Goal: Information Seeking & Learning: Find specific fact

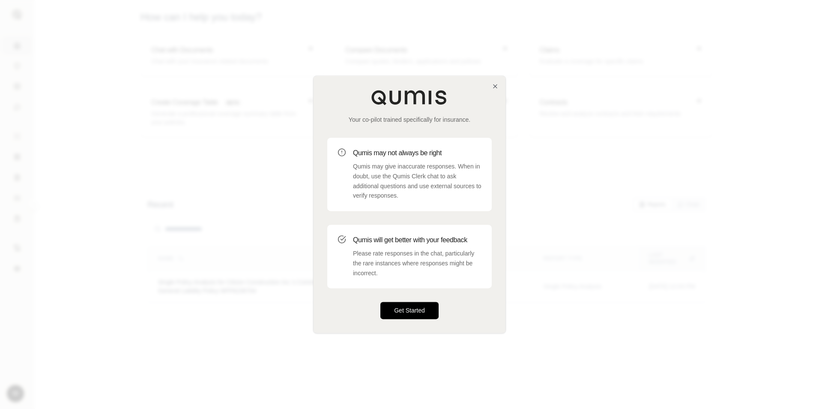
click at [427, 309] on button "Get Started" at bounding box center [409, 310] width 58 height 17
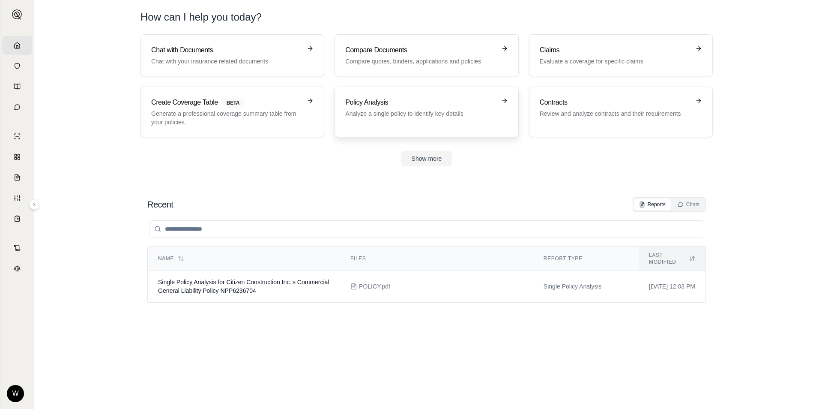
click at [392, 104] on h3 "Policy Analysis" at bounding box center [420, 102] width 150 height 10
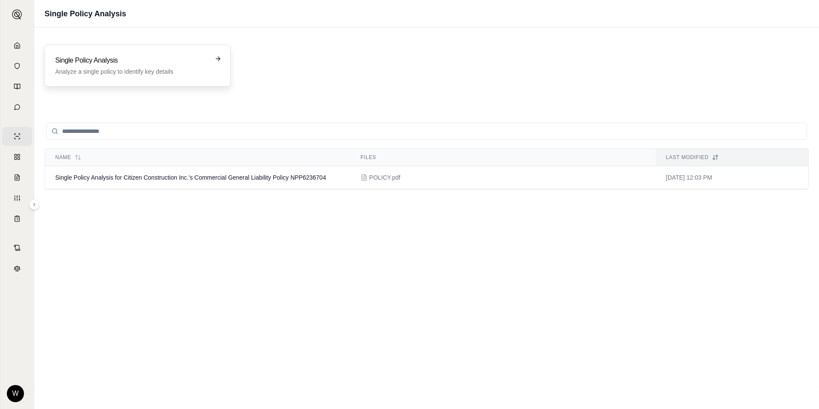
click at [99, 74] on p "Analyze a single policy to identify key details" at bounding box center [131, 71] width 152 height 9
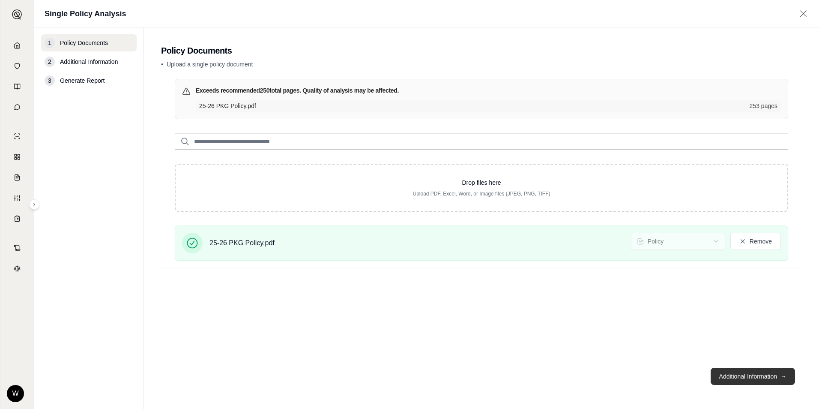
click at [744, 368] on button "Additional Information →" at bounding box center [753, 376] width 84 height 17
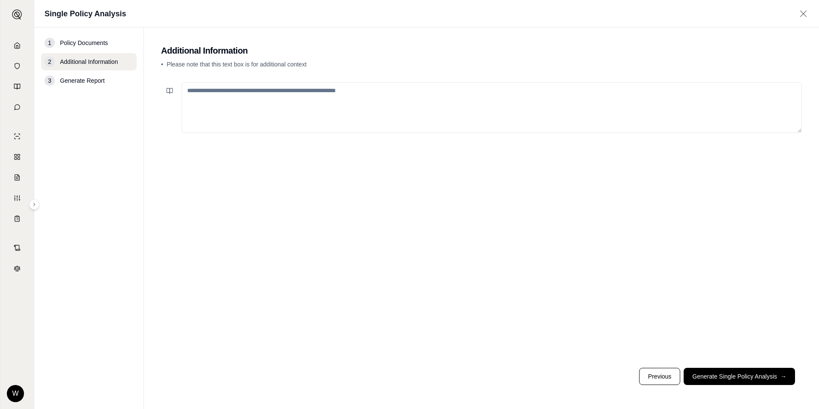
click at [258, 89] on textarea at bounding box center [492, 107] width 620 height 51
paste textarea "**********"
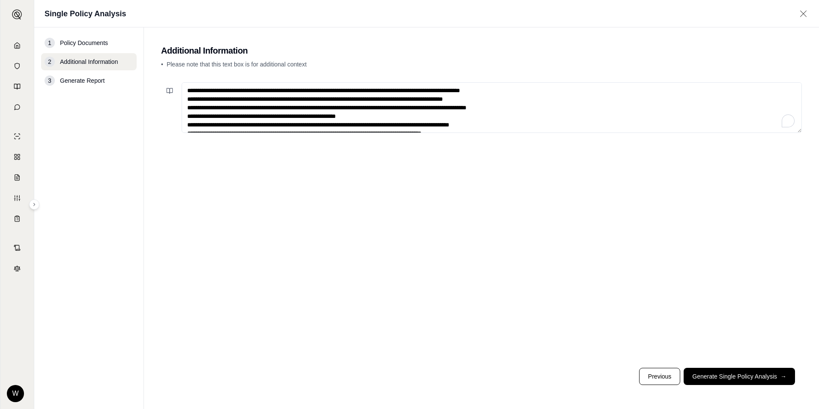
scroll to position [13, 0]
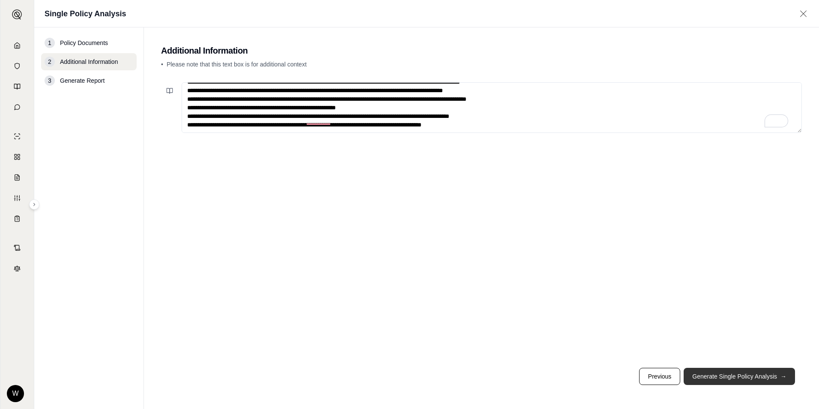
type textarea "**********"
click at [726, 371] on button "Generate Single Policy Analysis →" at bounding box center [739, 376] width 111 height 17
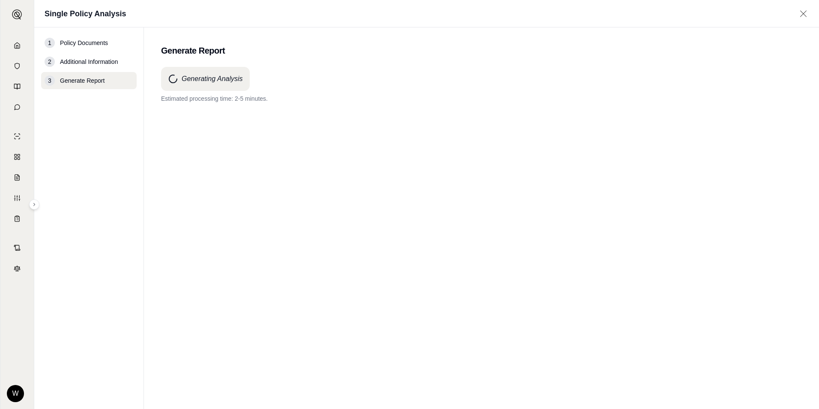
click at [527, 1] on div "Single Policy Analysis" at bounding box center [426, 13] width 785 height 27
click at [213, 55] on h2 "Generate Report" at bounding box center [481, 51] width 641 height 12
drag, startPoint x: 200, startPoint y: 64, endPoint x: 289, endPoint y: 150, distance: 123.9
click at [289, 150] on main "Generate Report Generating Analysis Estimated processing time: 2-5 minutes." at bounding box center [481, 217] width 675 height 381
click at [219, 144] on div "Generating Analysis Estimated processing time: 2-5 minutes." at bounding box center [481, 222] width 641 height 311
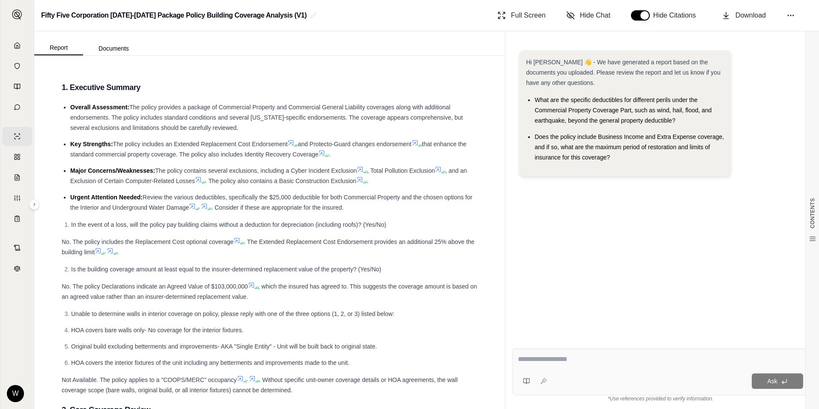
click at [570, 365] on div at bounding box center [660, 360] width 285 height 13
click at [565, 347] on div "Ask *Use references provided to verify information." at bounding box center [660, 374] width 310 height 67
click at [552, 352] on div "Ask" at bounding box center [660, 371] width 296 height 47
paste textarea "**********"
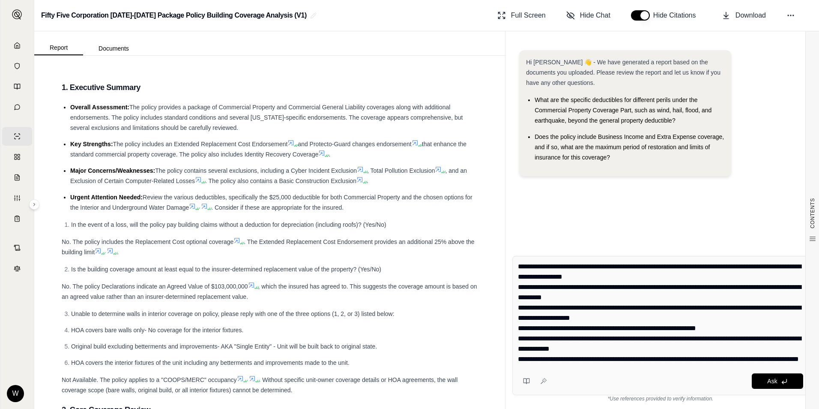
scroll to position [19, 0]
type textarea "**********"
click at [772, 375] on button "Ask" at bounding box center [777, 380] width 51 height 15
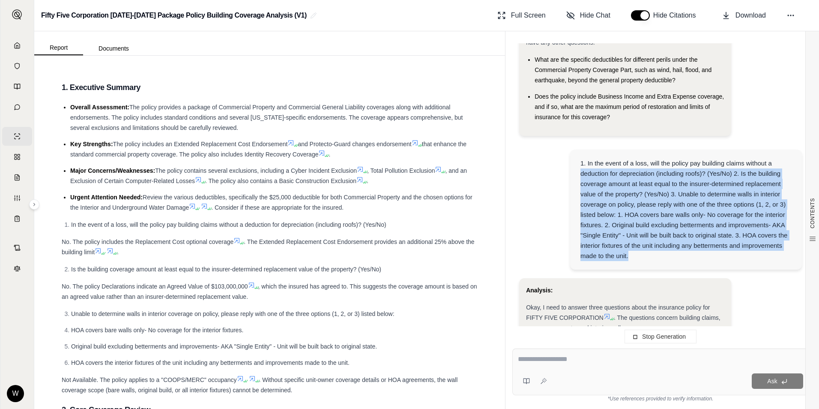
scroll to position [1418, 0]
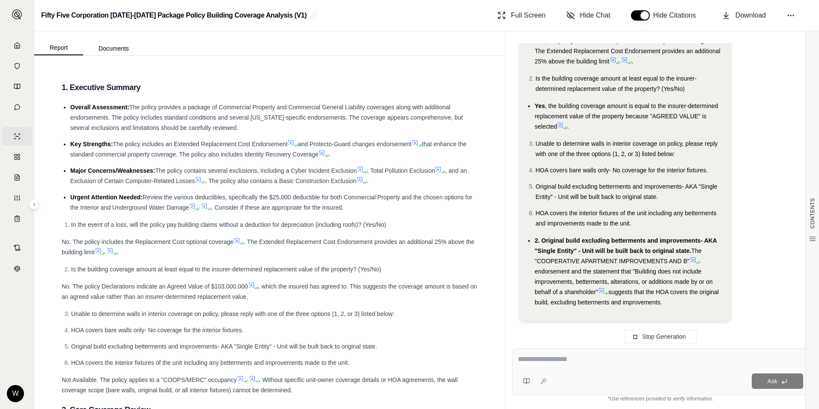
drag, startPoint x: 578, startPoint y: 176, endPoint x: 742, endPoint y: 232, distance: 173.5
click at [742, 232] on div "Hi [PERSON_NAME] 👋 - We have generated a report based on the documents you uplo…" at bounding box center [660, 188] width 296 height 291
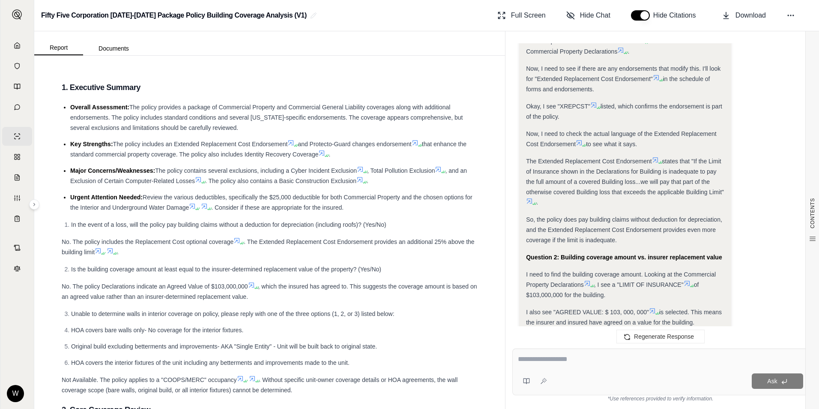
scroll to position [756, 0]
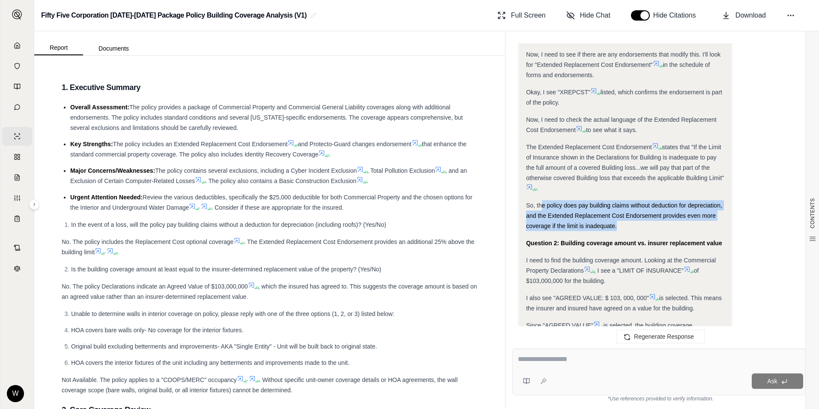
drag, startPoint x: 540, startPoint y: 204, endPoint x: 705, endPoint y: 225, distance: 165.9
click at [705, 225] on div "So, the policy does pay building claims without deduction for depreciation, and…" at bounding box center [625, 215] width 198 height 31
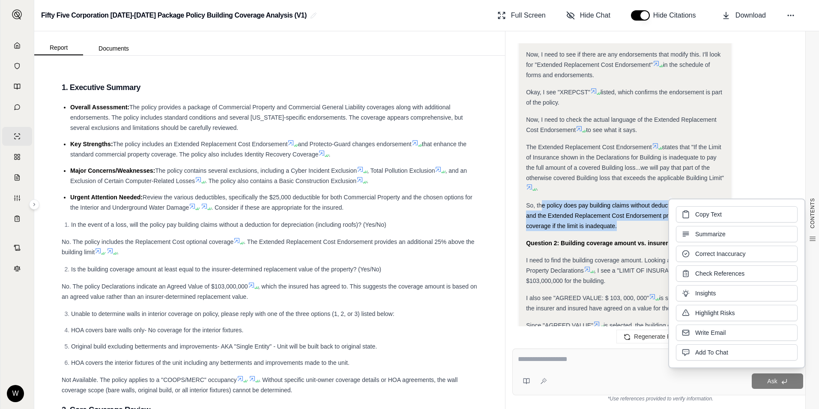
copy span "e policy does pay building claims without deduction for depreciation, and the E…"
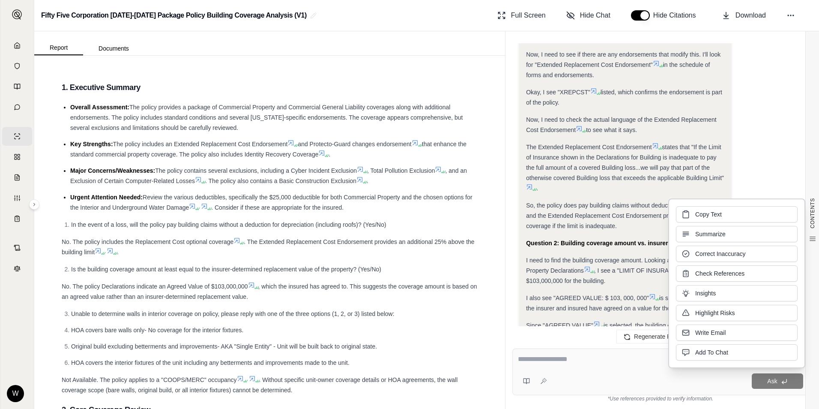
click at [532, 183] on icon at bounding box center [529, 186] width 7 height 7
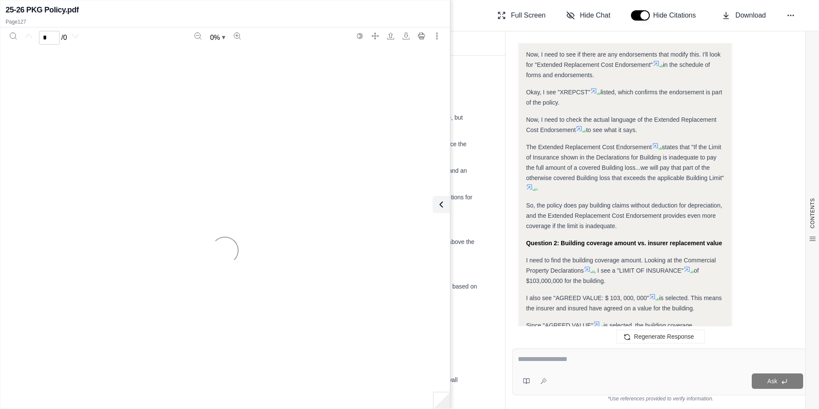
scroll to position [1442, 0]
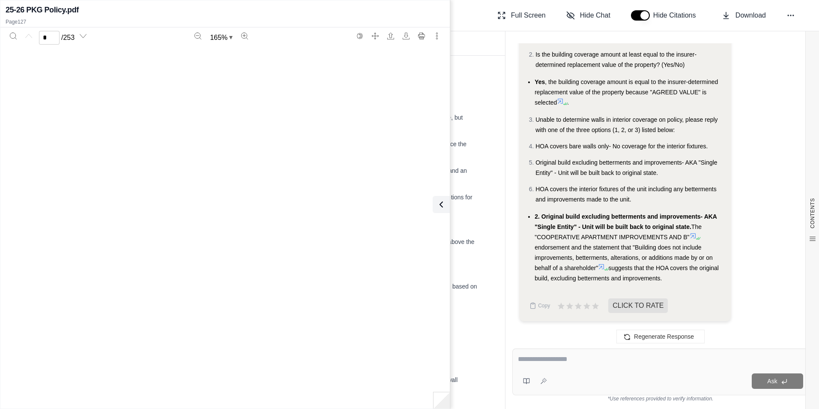
click at [571, 182] on ol "Unable to determine walls in interior coverage on policy, please reply with one…" at bounding box center [625, 159] width 198 height 90
type input "***"
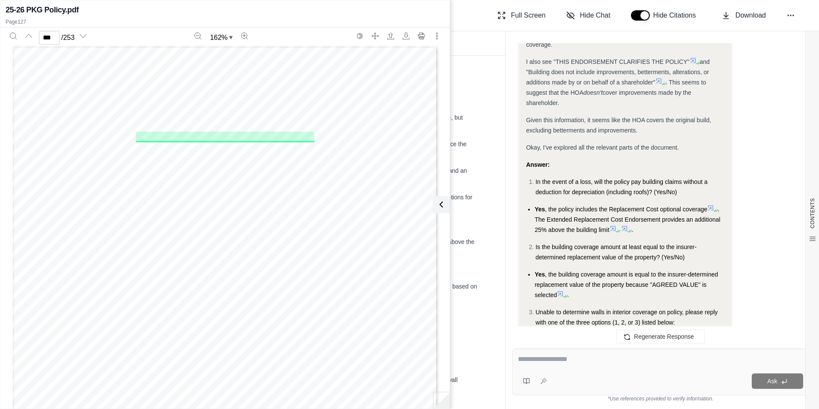
scroll to position [1270, 0]
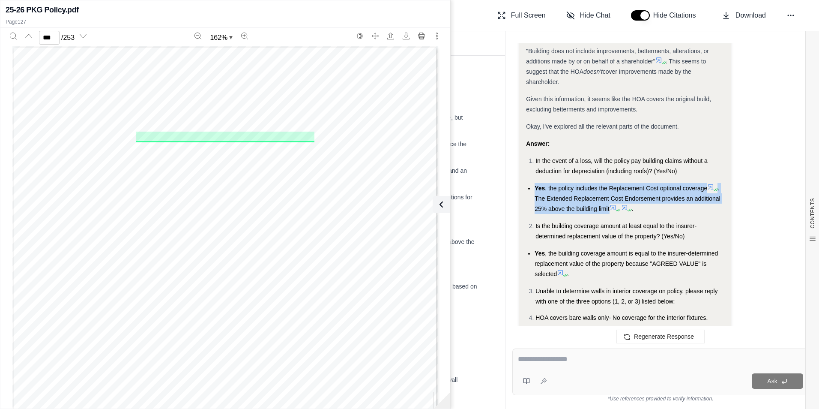
drag, startPoint x: 609, startPoint y: 208, endPoint x: 528, endPoint y: 191, distance: 82.8
click at [535, 191] on li "Yes , the policy includes the Replacement Cost optional coverage . The Extended…" at bounding box center [630, 198] width 190 height 31
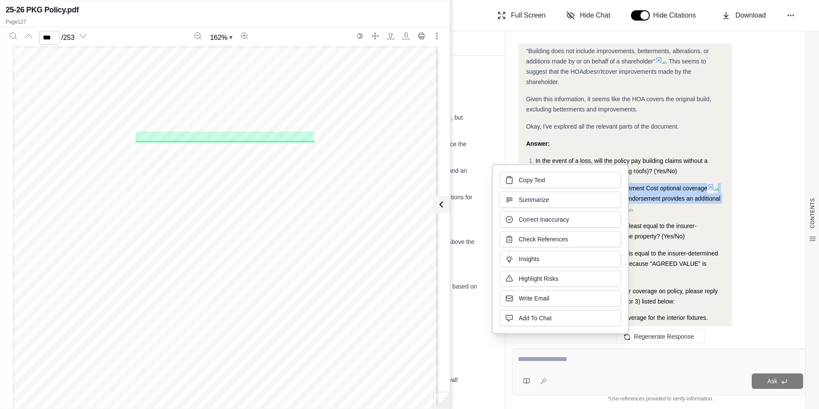
copy li "Yes , the policy includes the Replacement Cost optional coverage . The Extended…"
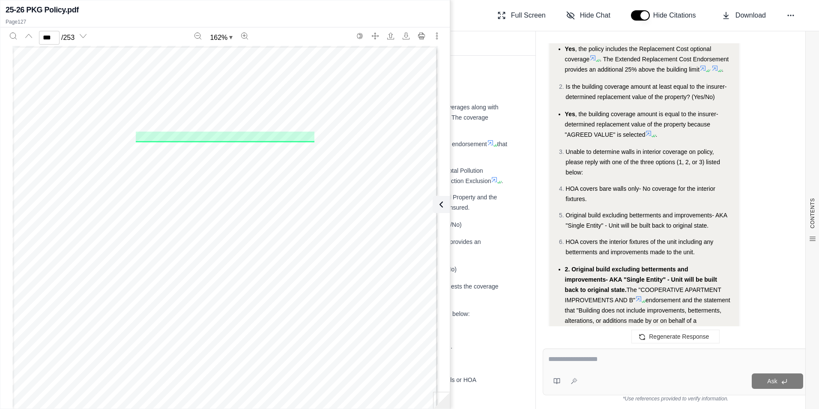
scroll to position [1522, 0]
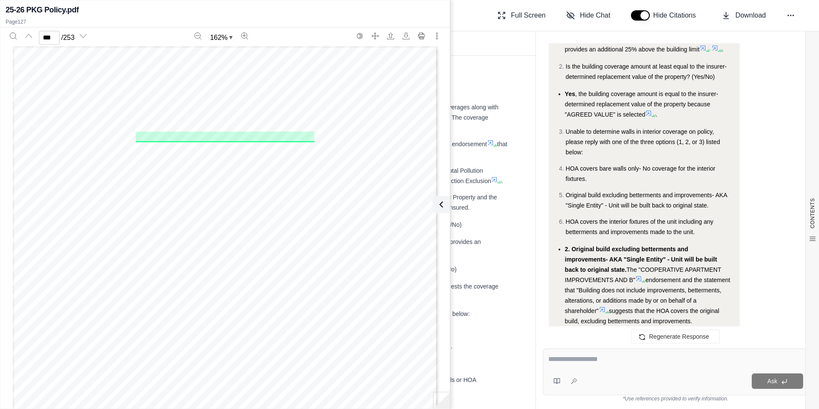
click at [487, 35] on div "Report Documents" at bounding box center [323, 43] width 426 height 24
